Goal: Transaction & Acquisition: Purchase product/service

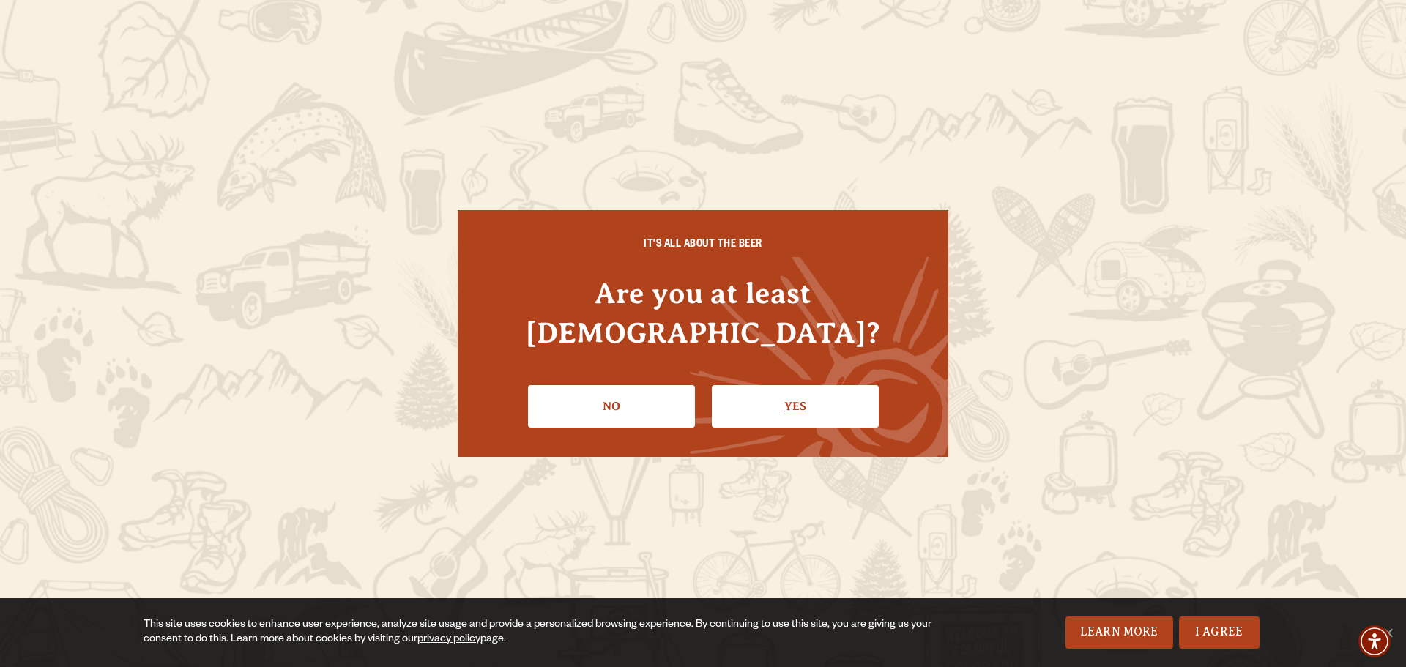
click at [797, 385] on link "Yes" at bounding box center [795, 406] width 167 height 42
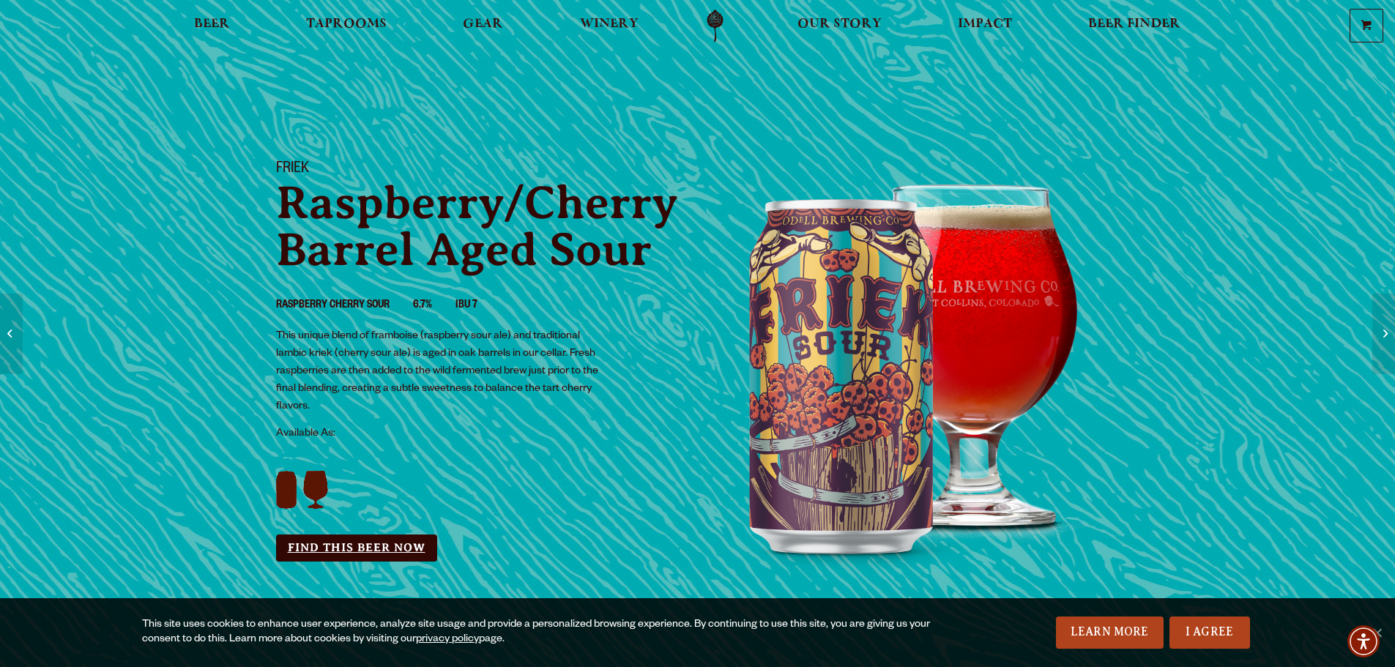
click at [389, 545] on link "Find this Beer Now" at bounding box center [356, 548] width 161 height 27
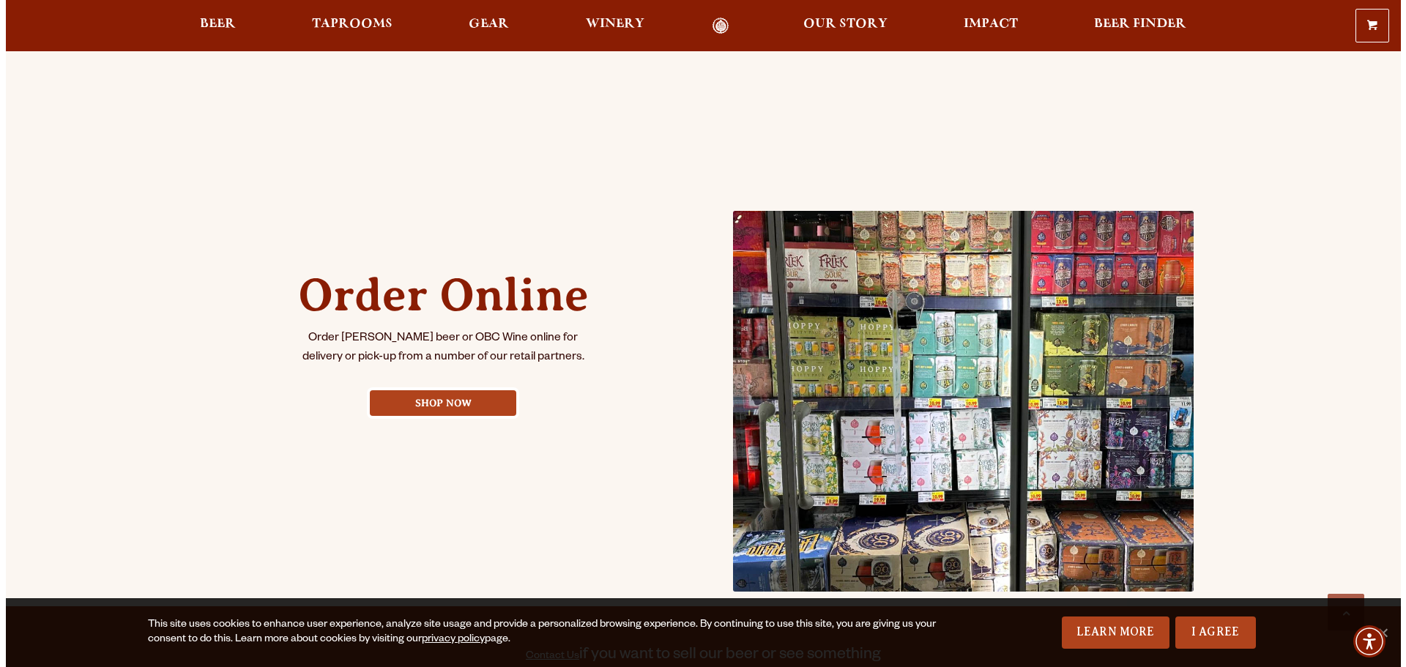
scroll to position [513, 0]
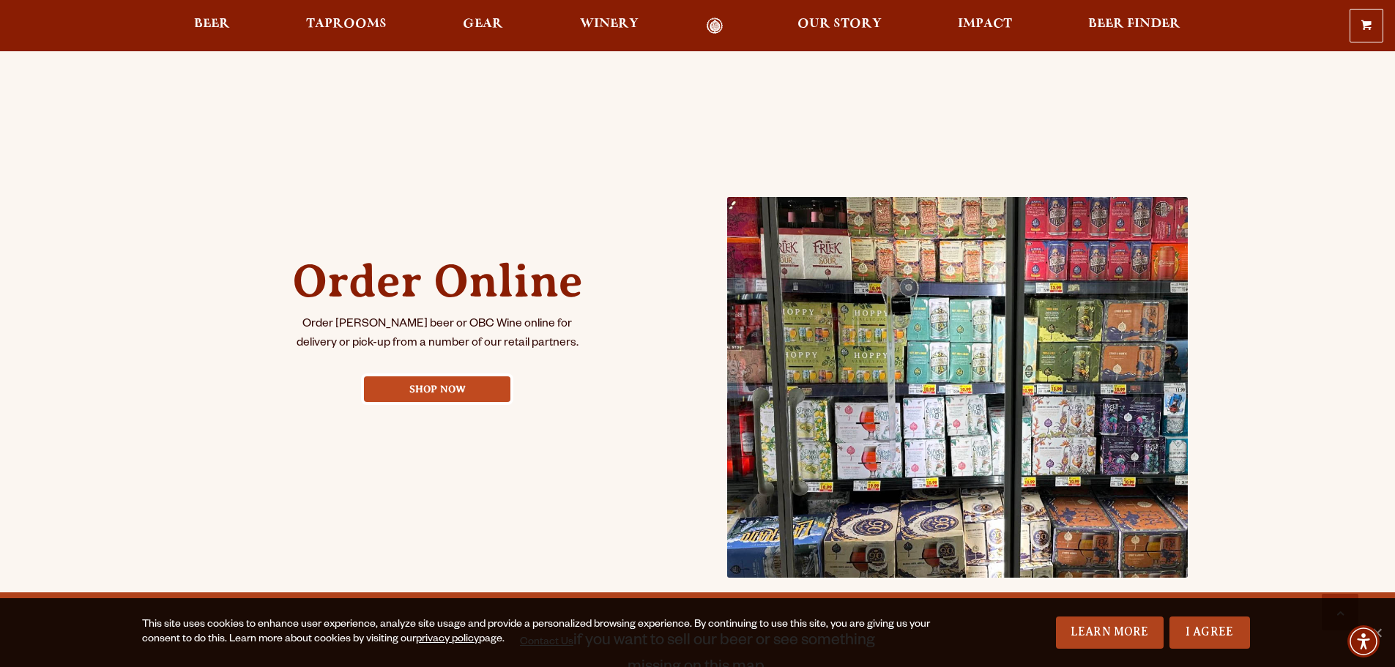
click at [417, 392] on link "Shop Now" at bounding box center [437, 389] width 146 height 26
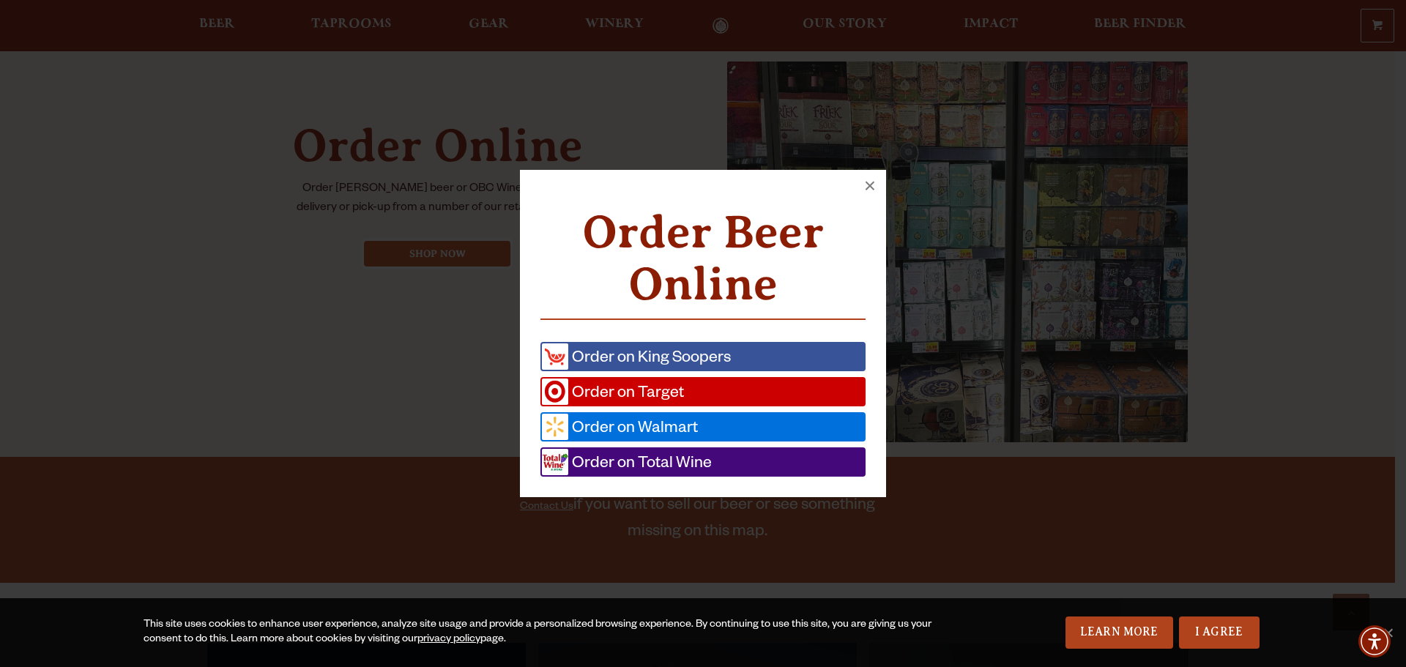
scroll to position [650, 0]
click at [667, 387] on span "Order on Target" at bounding box center [626, 392] width 116 height 26
click at [642, 468] on span "Order on Total Wine" at bounding box center [640, 462] width 144 height 26
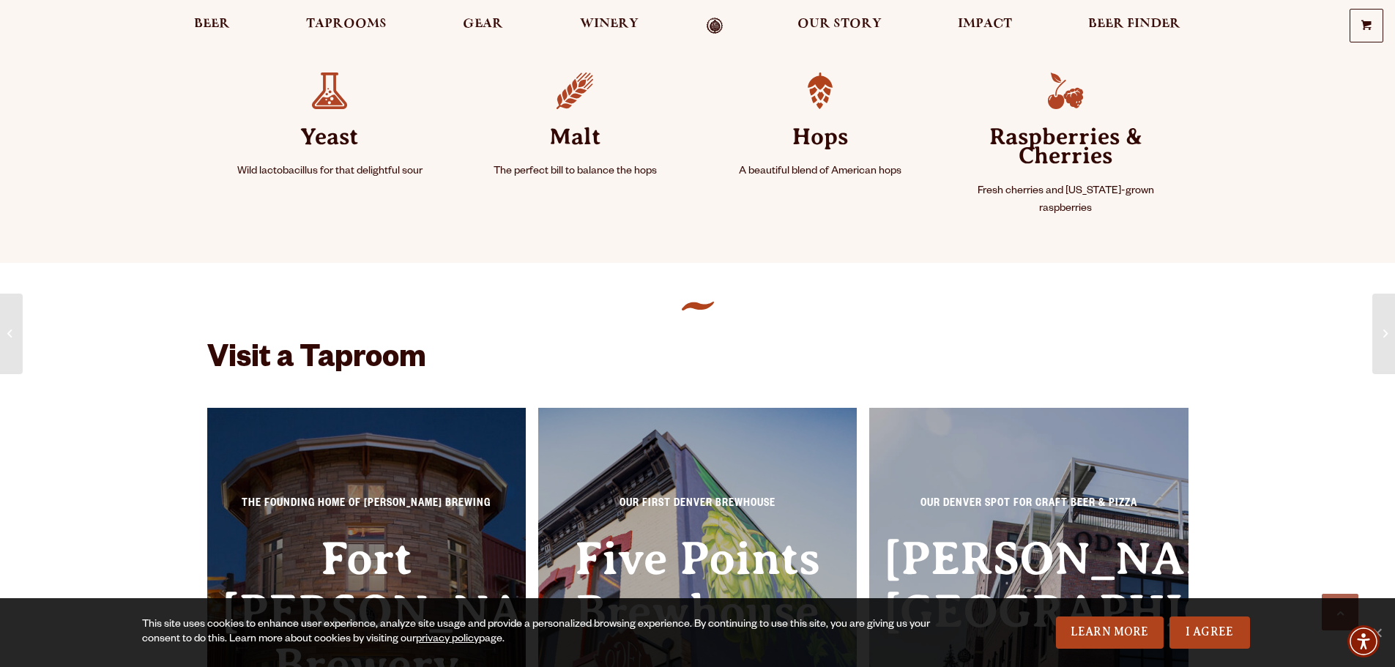
scroll to position [581, 0]
